Goal: Information Seeking & Learning: Check status

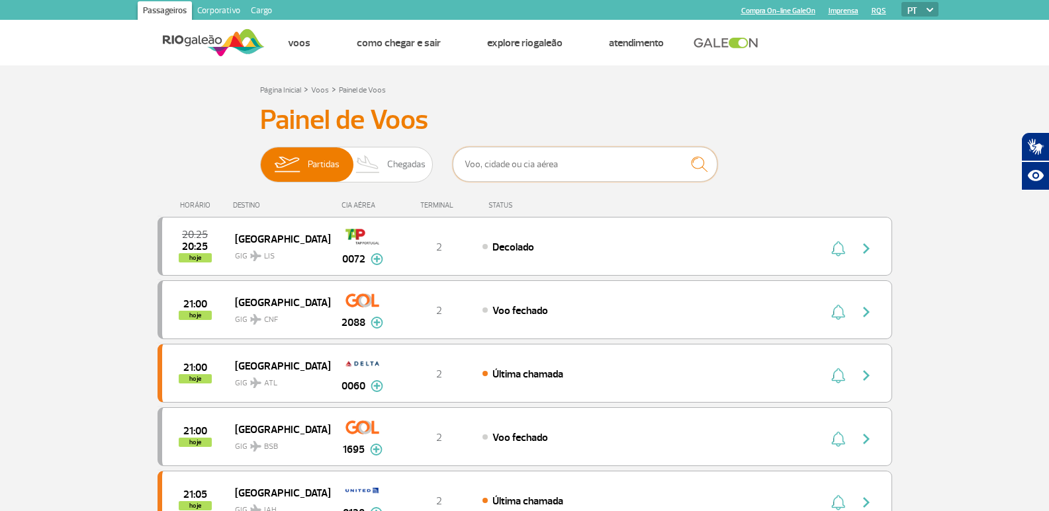
click at [501, 163] on input "text" at bounding box center [585, 164] width 265 height 35
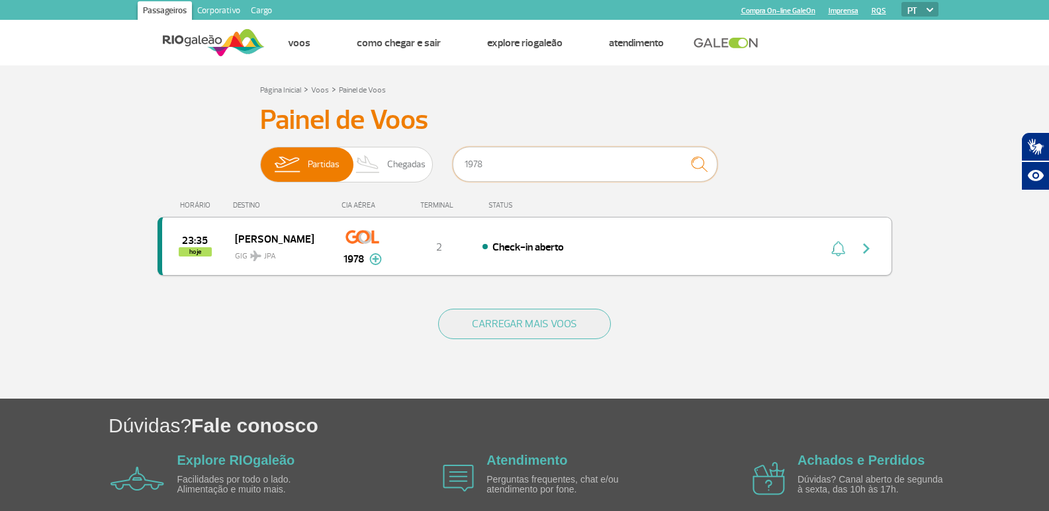
type input "1978"
click at [873, 244] on img "button" at bounding box center [866, 249] width 16 height 16
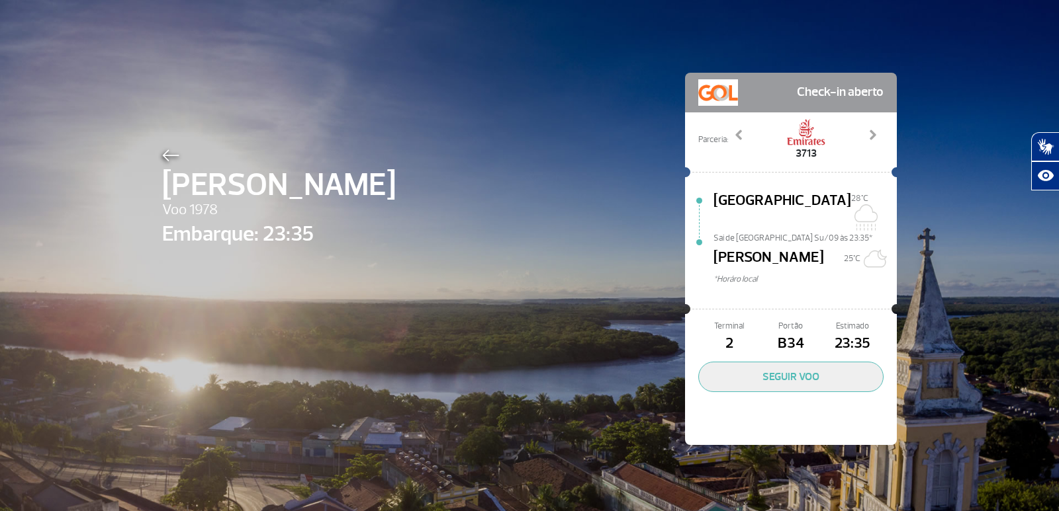
click at [166, 159] on img at bounding box center [170, 156] width 17 height 12
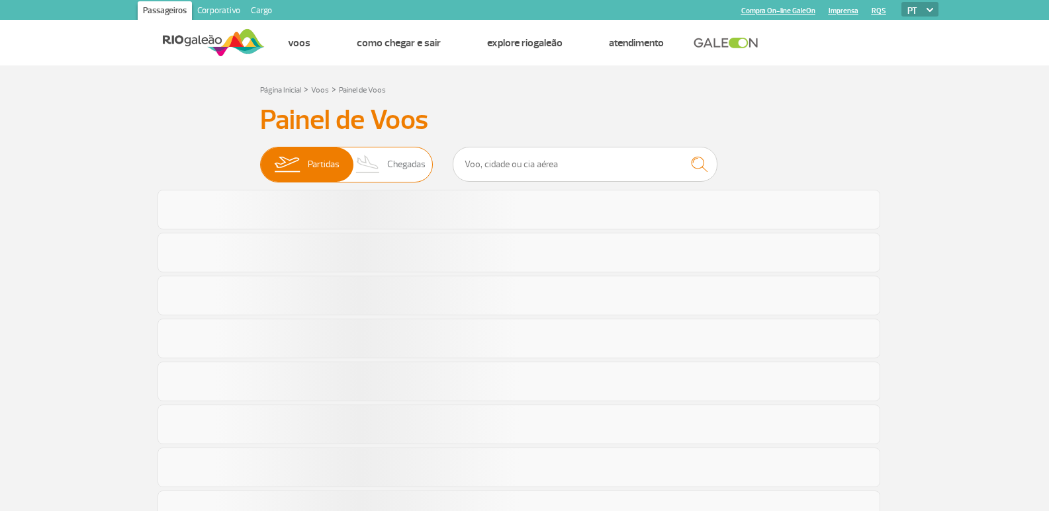
click at [383, 159] on img at bounding box center [368, 165] width 39 height 34
click at [260, 158] on input "Partidas Chegadas" at bounding box center [260, 158] width 0 height 0
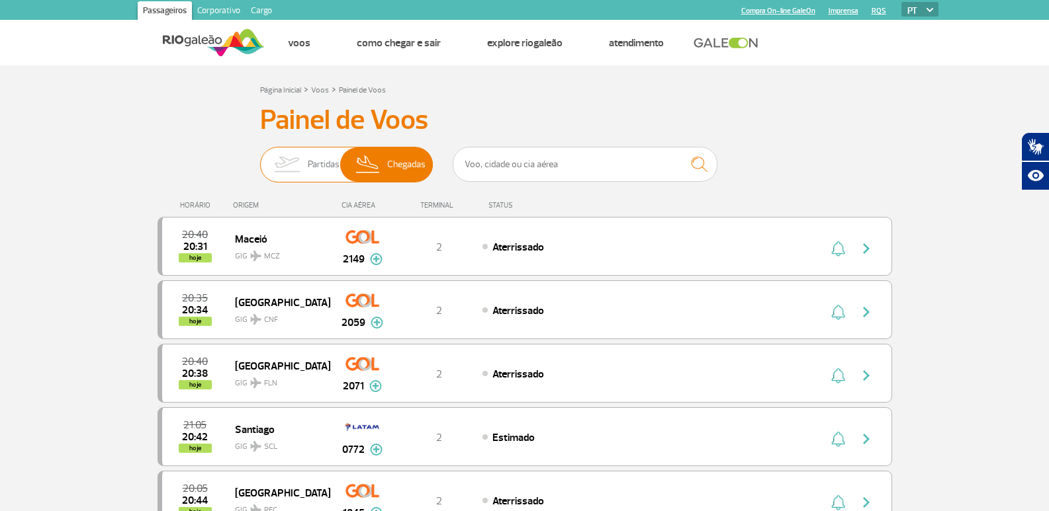
click at [296, 155] on img at bounding box center [287, 165] width 42 height 34
click at [260, 158] on input "Partidas Chegadas" at bounding box center [260, 158] width 0 height 0
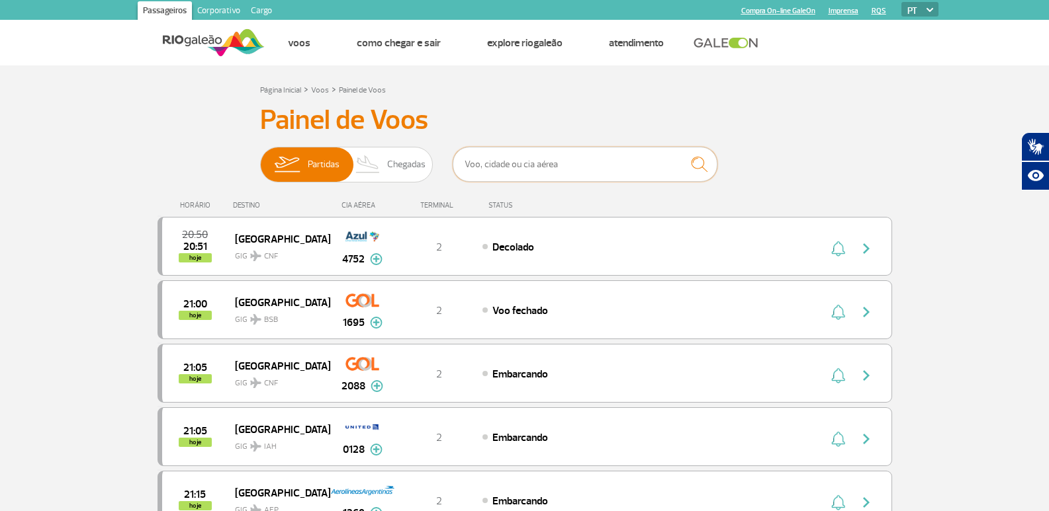
click at [490, 171] on input "text" at bounding box center [585, 164] width 265 height 35
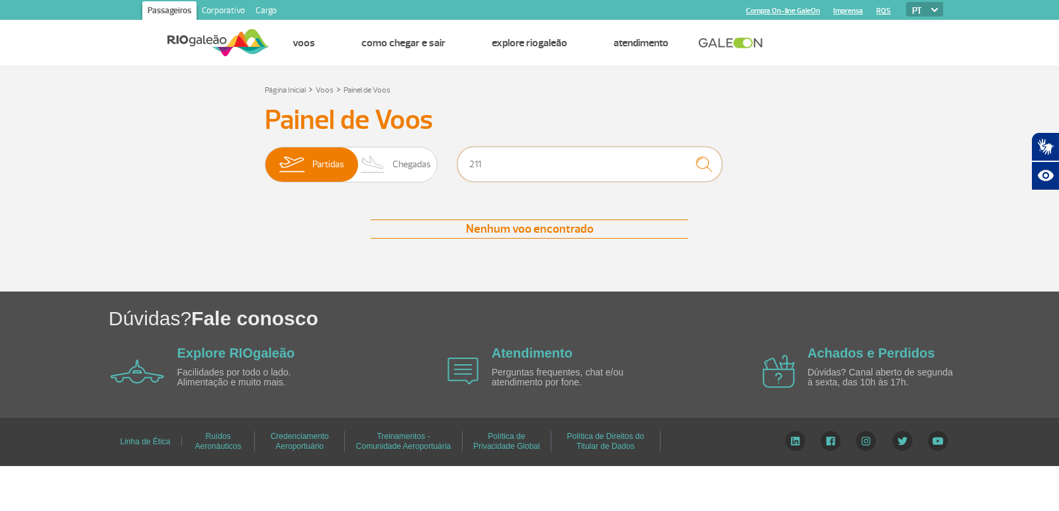
type input "2116"
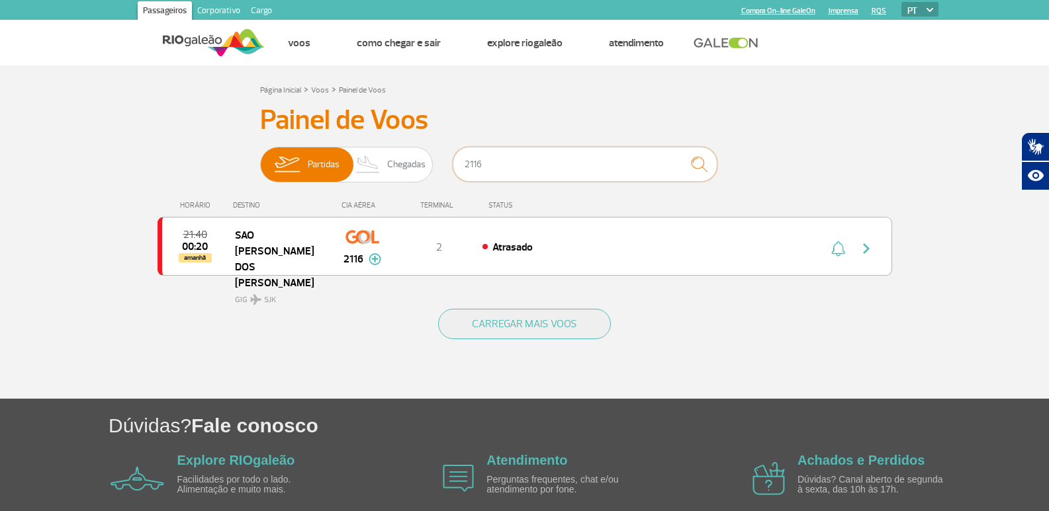
click at [421, 183] on div "Partidas Chegadas 2116" at bounding box center [524, 167] width 529 height 40
